Goal: Information Seeking & Learning: Learn about a topic

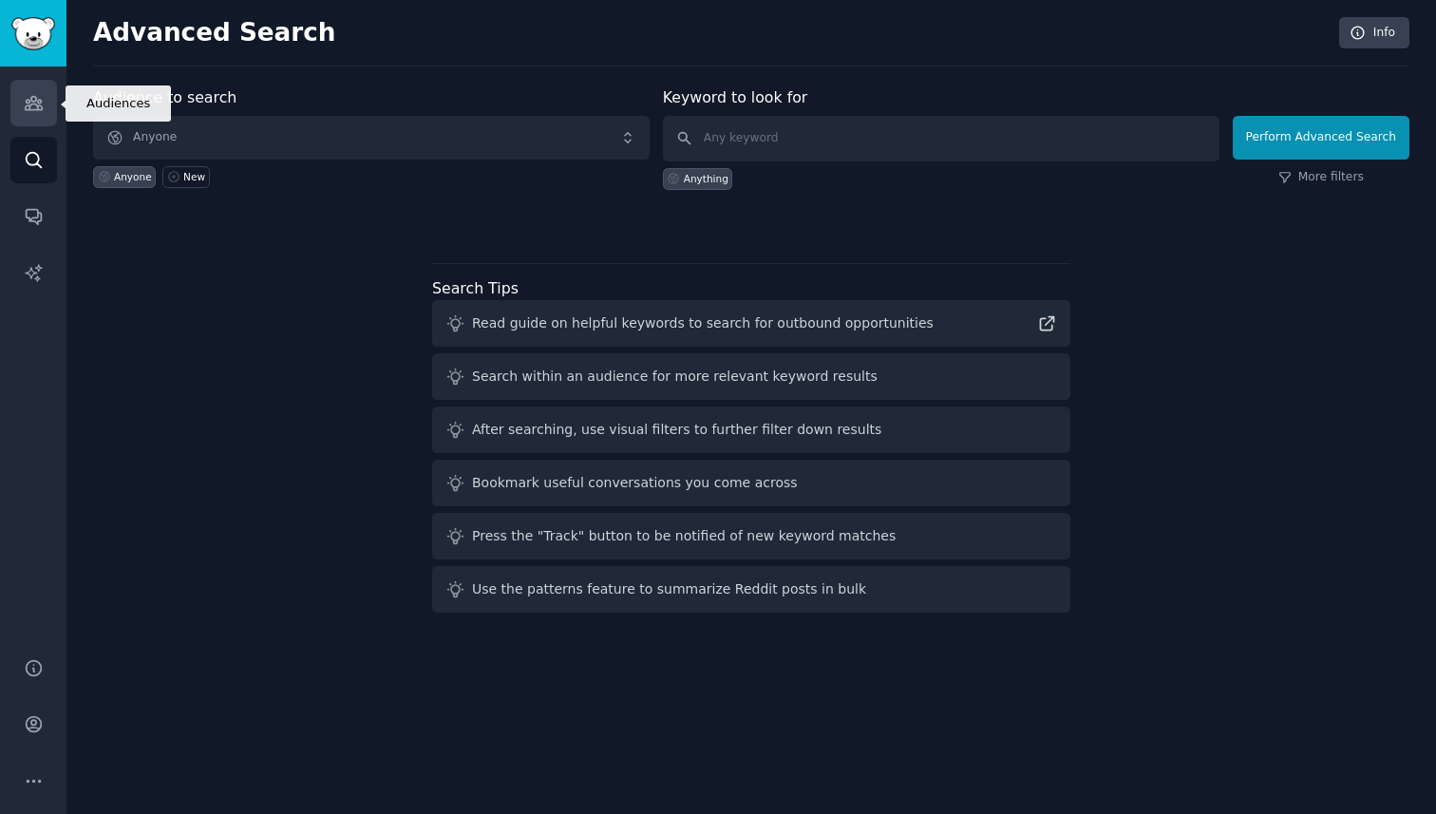
click at [37, 109] on icon "Sidebar" at bounding box center [33, 103] width 17 height 13
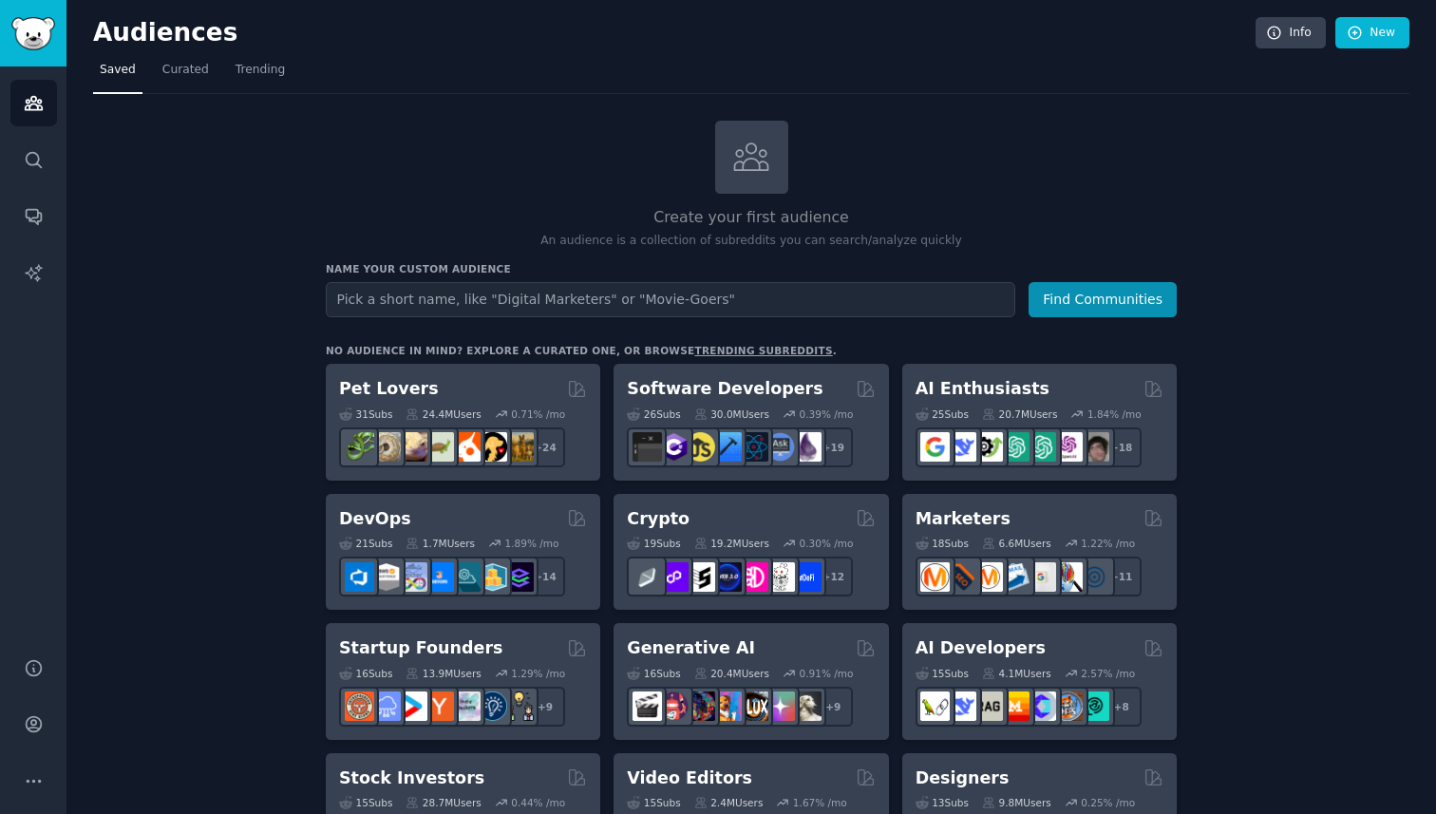
click at [725, 305] on input "text" at bounding box center [670, 299] width 689 height 35
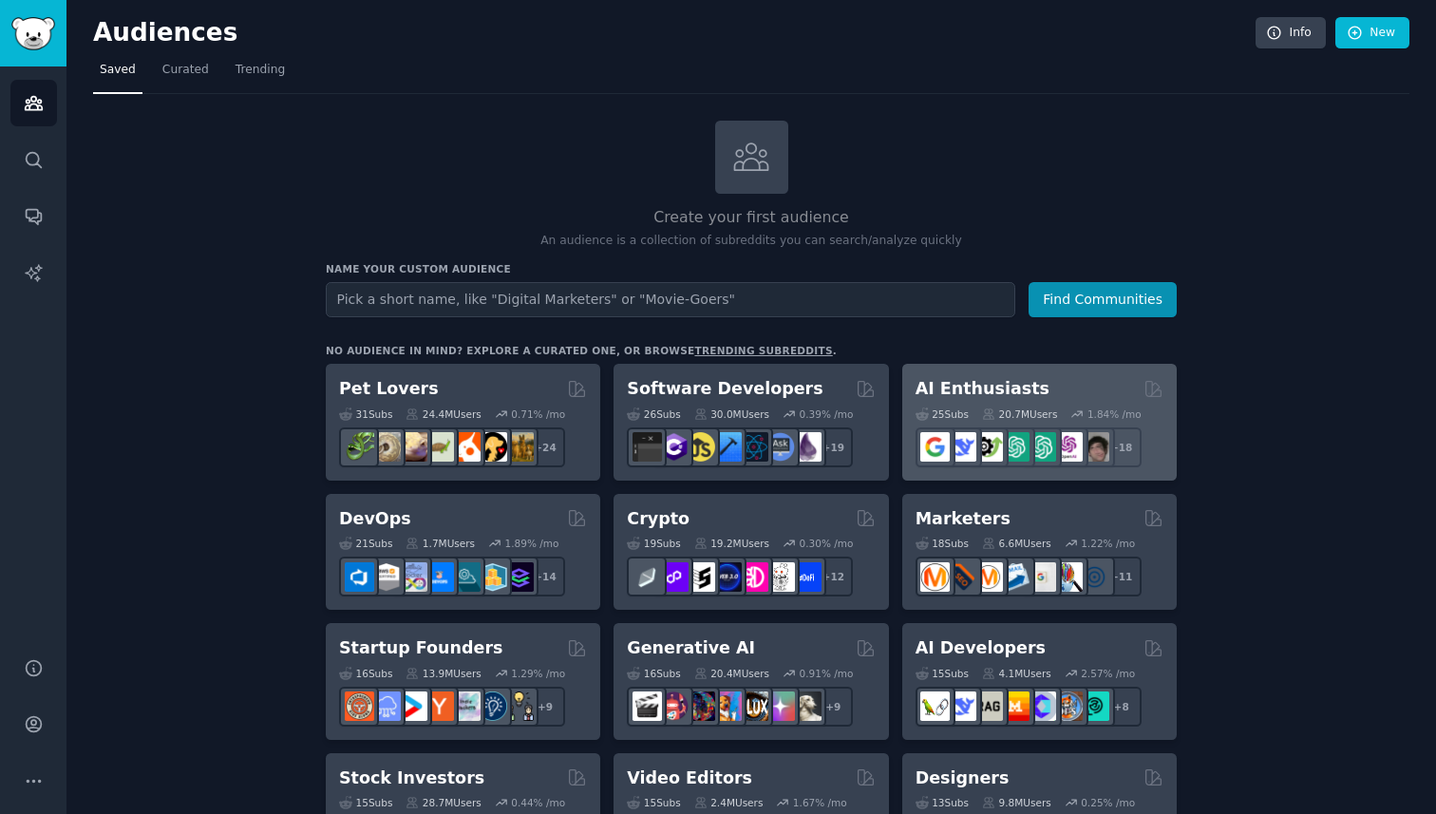
click at [1013, 387] on h2 "AI Enthusiasts" at bounding box center [982, 389] width 134 height 24
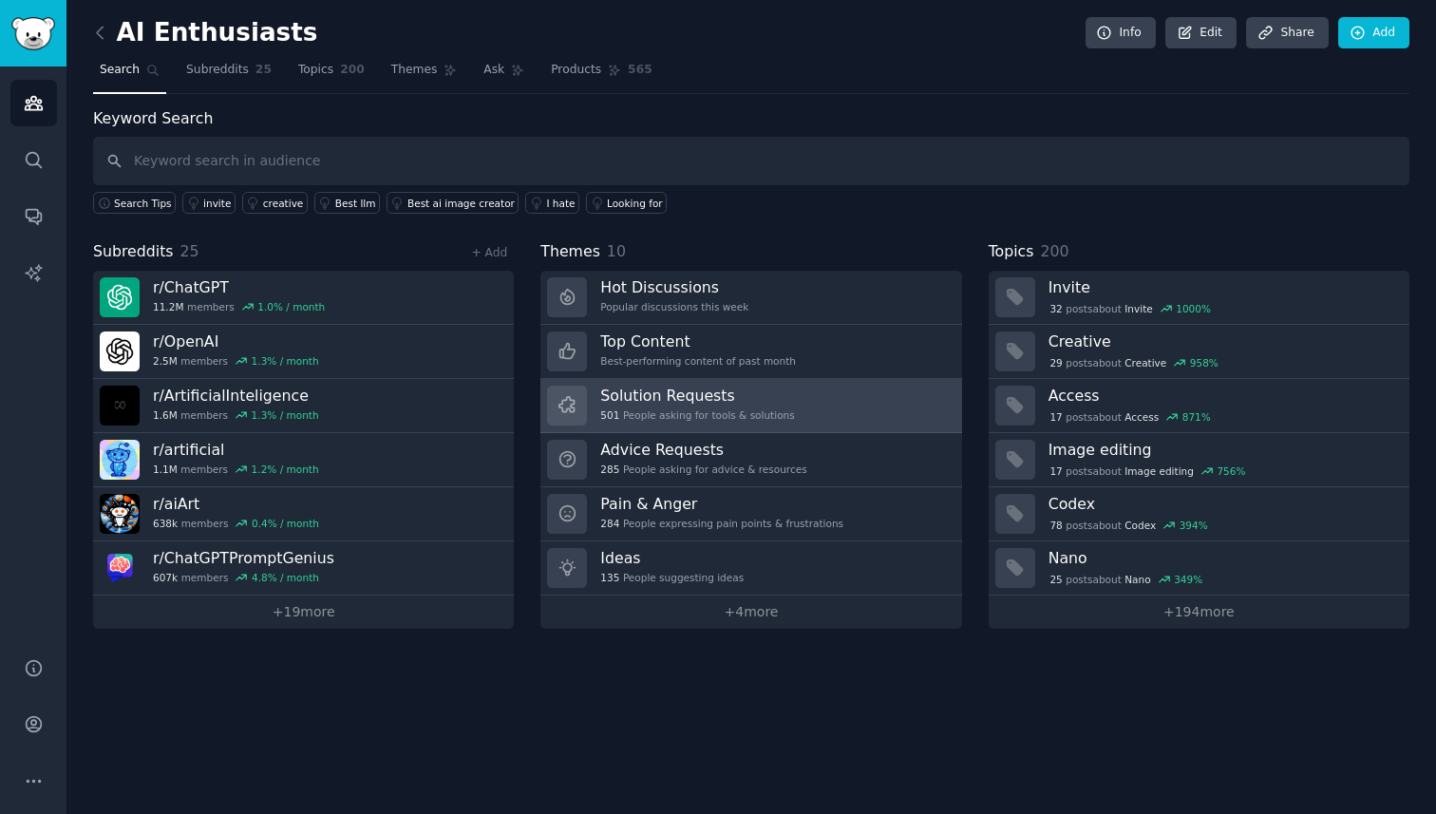
click at [685, 388] on h3 "Solution Requests" at bounding box center [697, 396] width 194 height 20
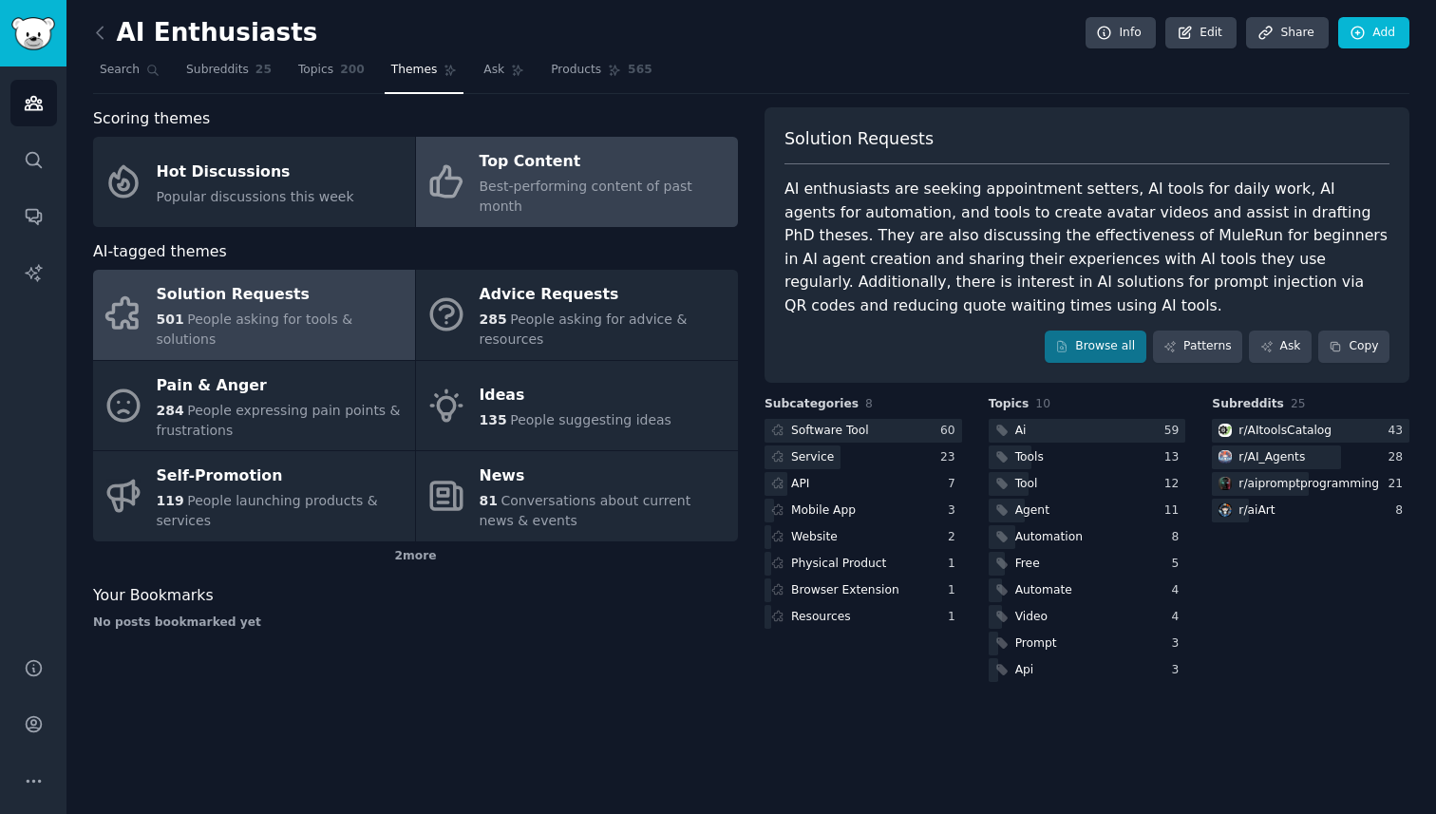
click at [554, 180] on span "Best-performing content of past month" at bounding box center [586, 196] width 213 height 35
